Goal: Information Seeking & Learning: Learn about a topic

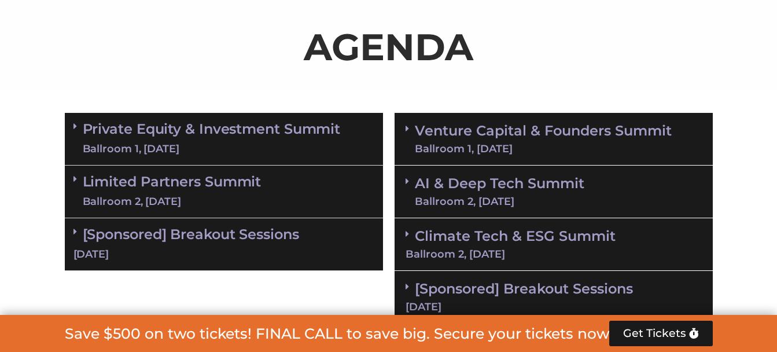
scroll to position [752, 0]
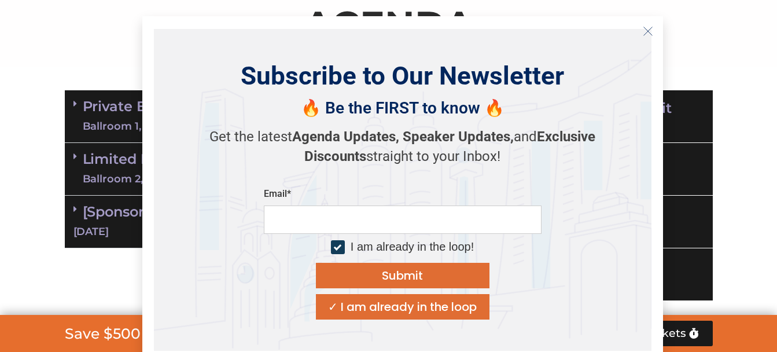
click at [644, 31] on icon "Close" at bounding box center [647, 31] width 10 height 10
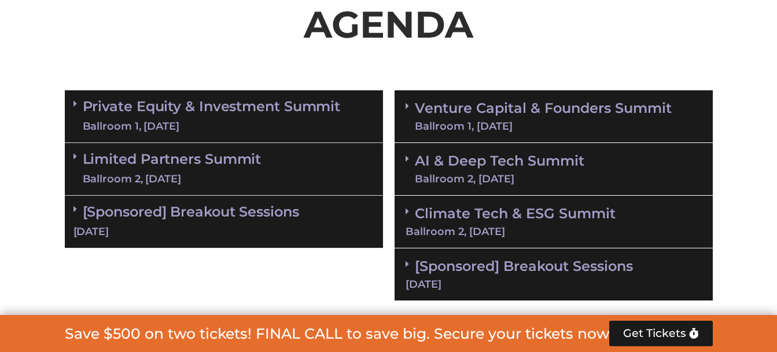
click at [250, 120] on div "Ballroom 1, [DATE]" at bounding box center [212, 126] width 258 height 14
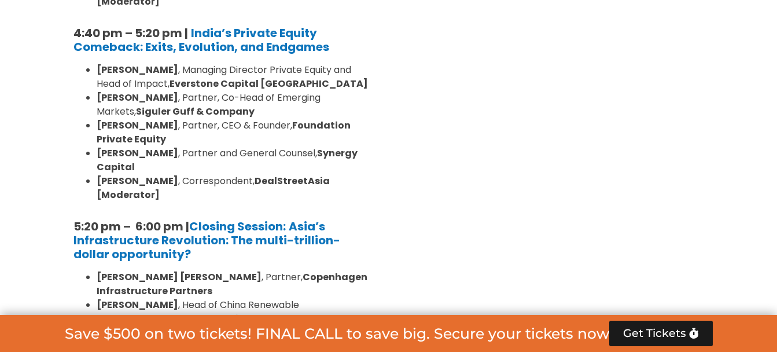
scroll to position [2371, 0]
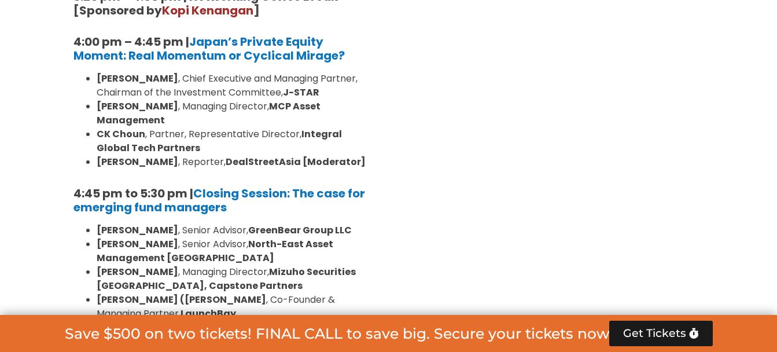
scroll to position [3700, 0]
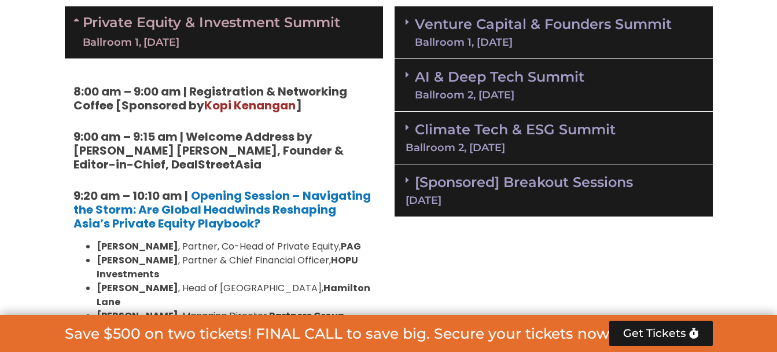
scroll to position [809, 0]
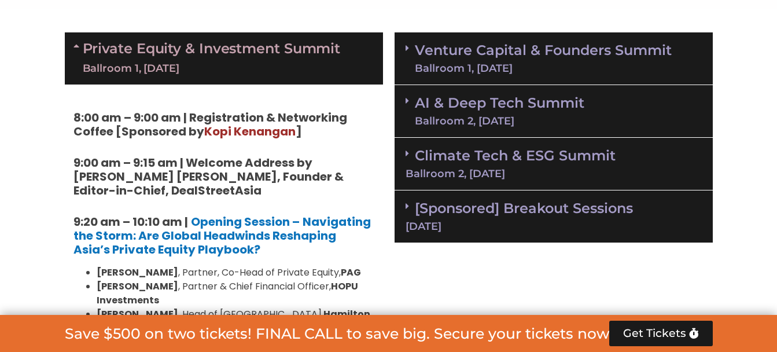
click at [407, 52] on icon at bounding box center [406, 47] width 3 height 9
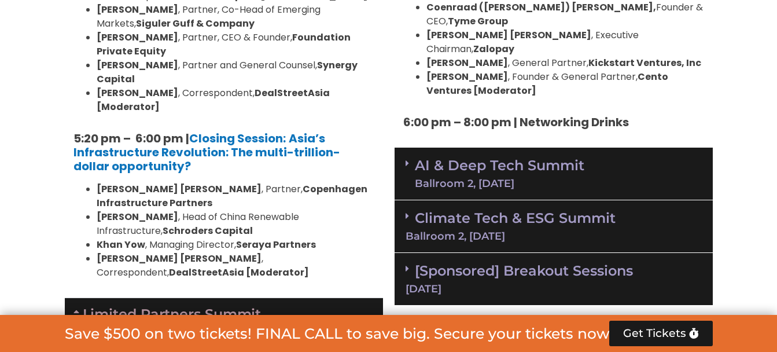
scroll to position [2428, 0]
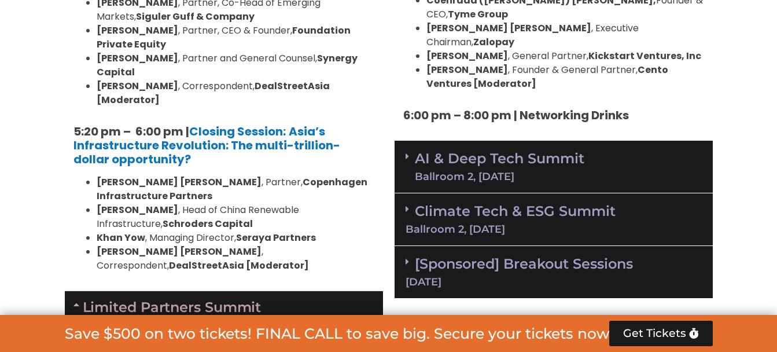
click at [417, 255] on link "[Sponsored] Breakout Sessions [DATE]" at bounding box center [553, 271] width 296 height 32
click at [404, 193] on div "Climate Tech & ESG Summit Ballroom 2, [DATE]" at bounding box center [553, 219] width 318 height 53
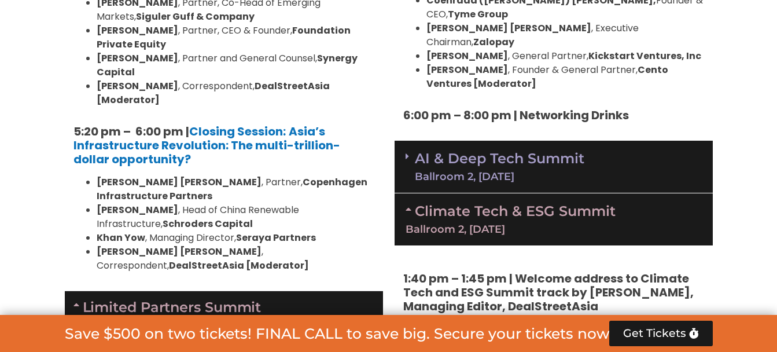
click at [415, 151] on link "AI & Deep Tech Summit Ballroom 2, [DATE]" at bounding box center [499, 166] width 169 height 30
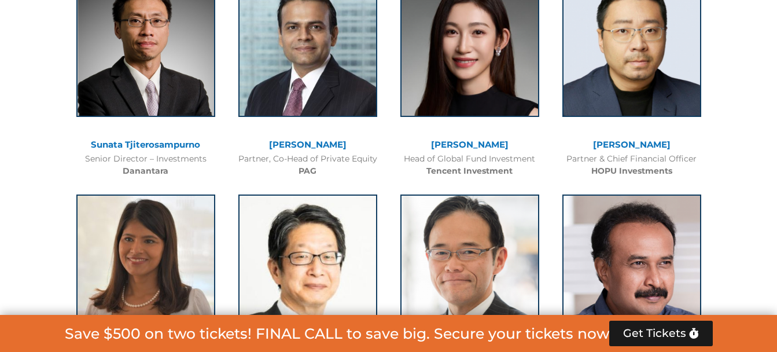
scroll to position [5724, 0]
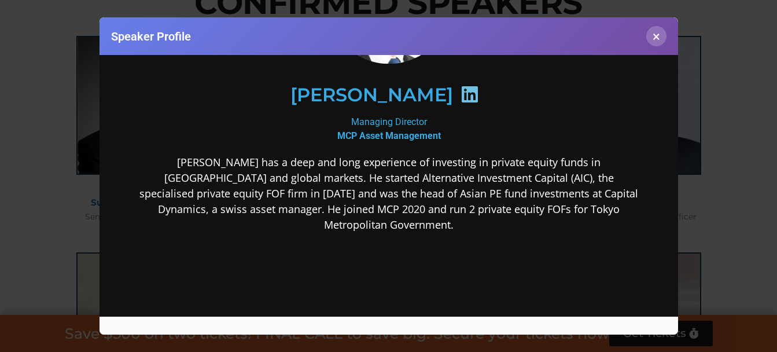
scroll to position [173, 0]
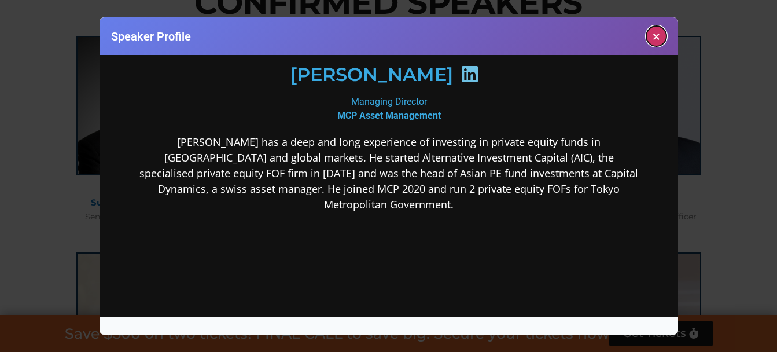
click at [654, 36] on button "×" at bounding box center [656, 36] width 20 height 20
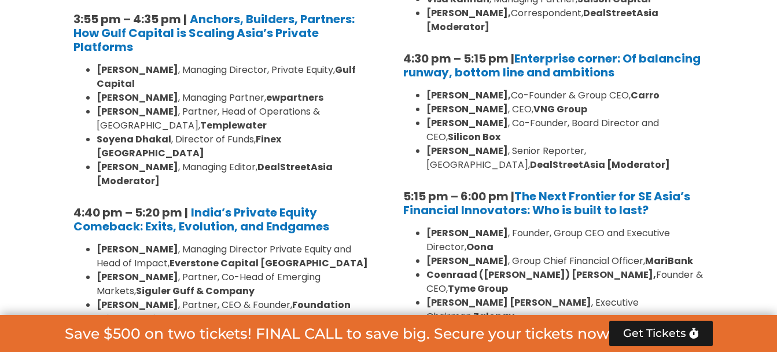
scroll to position [2082, 0]
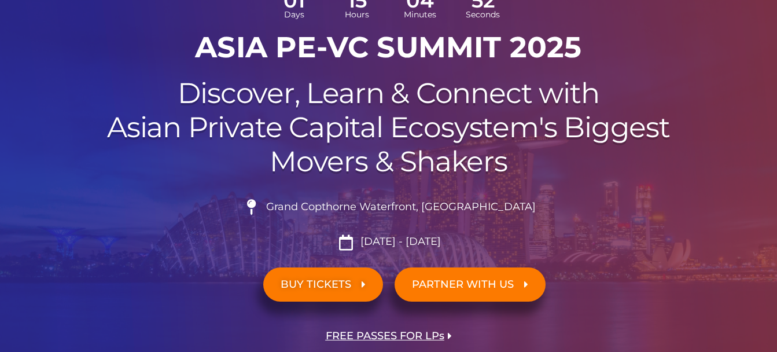
scroll to position [0, 0]
